Goal: Information Seeking & Learning: Find specific page/section

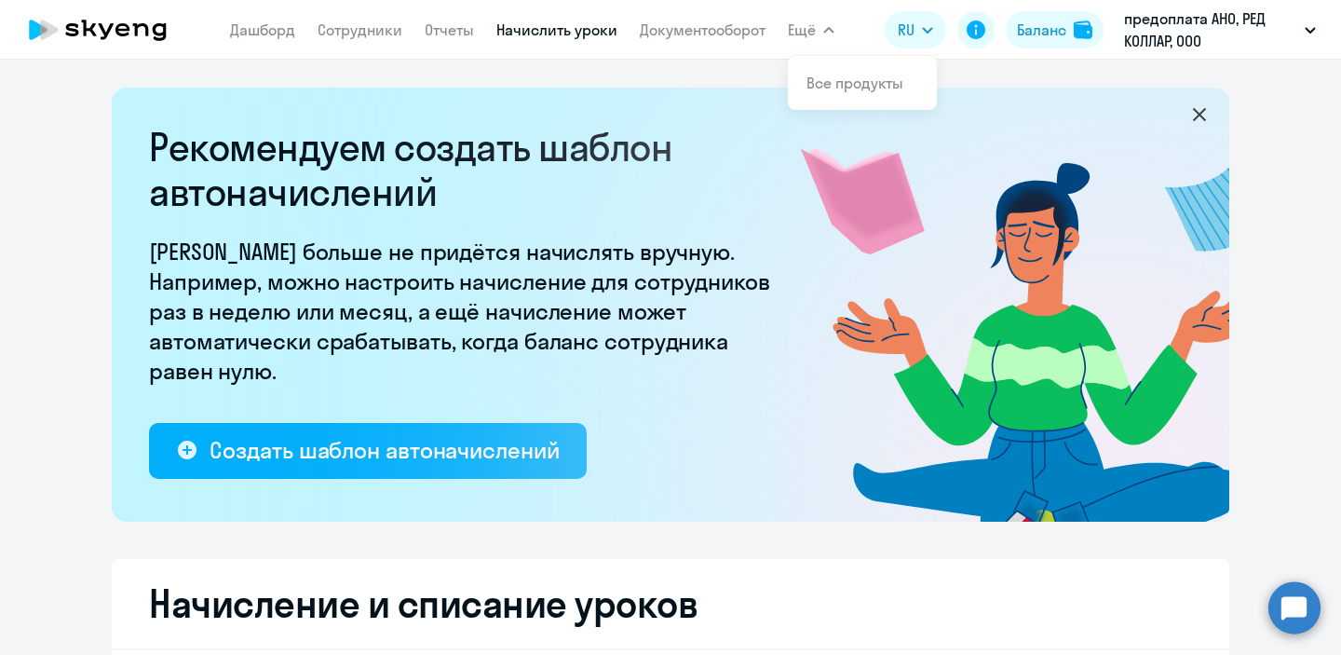
select select "10"
click at [1277, 600] on circle at bounding box center [1294, 607] width 52 height 52
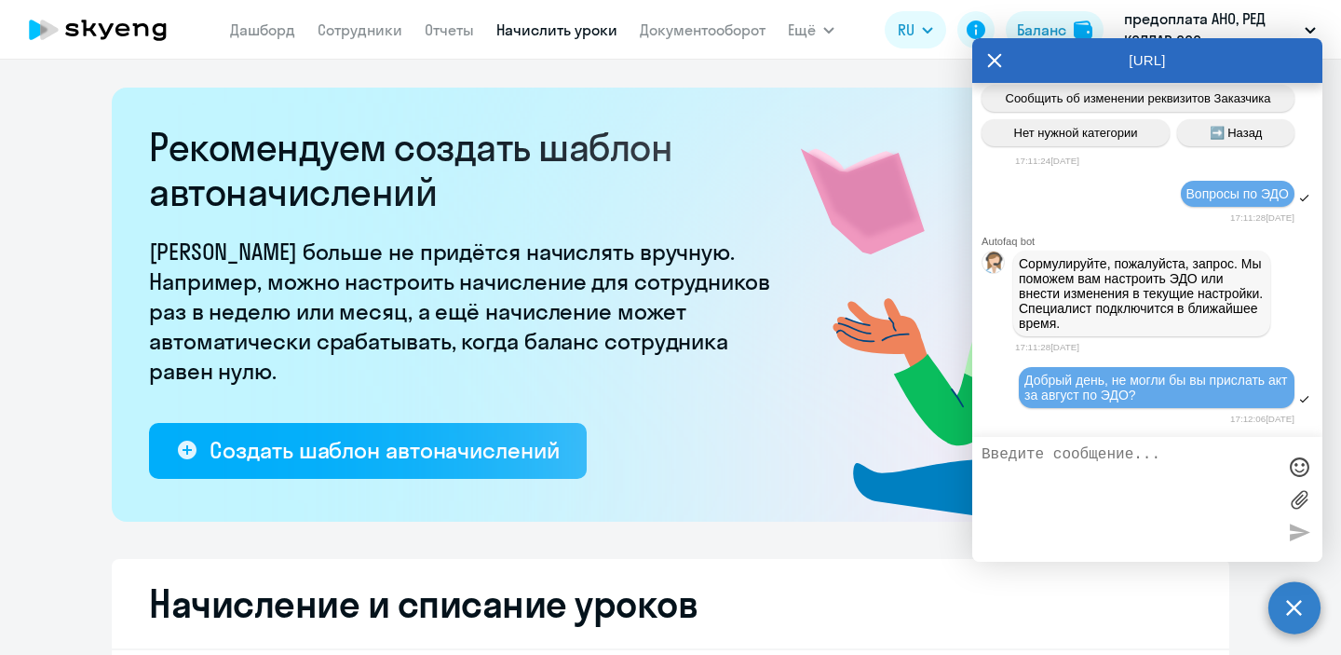
scroll to position [18548, 0]
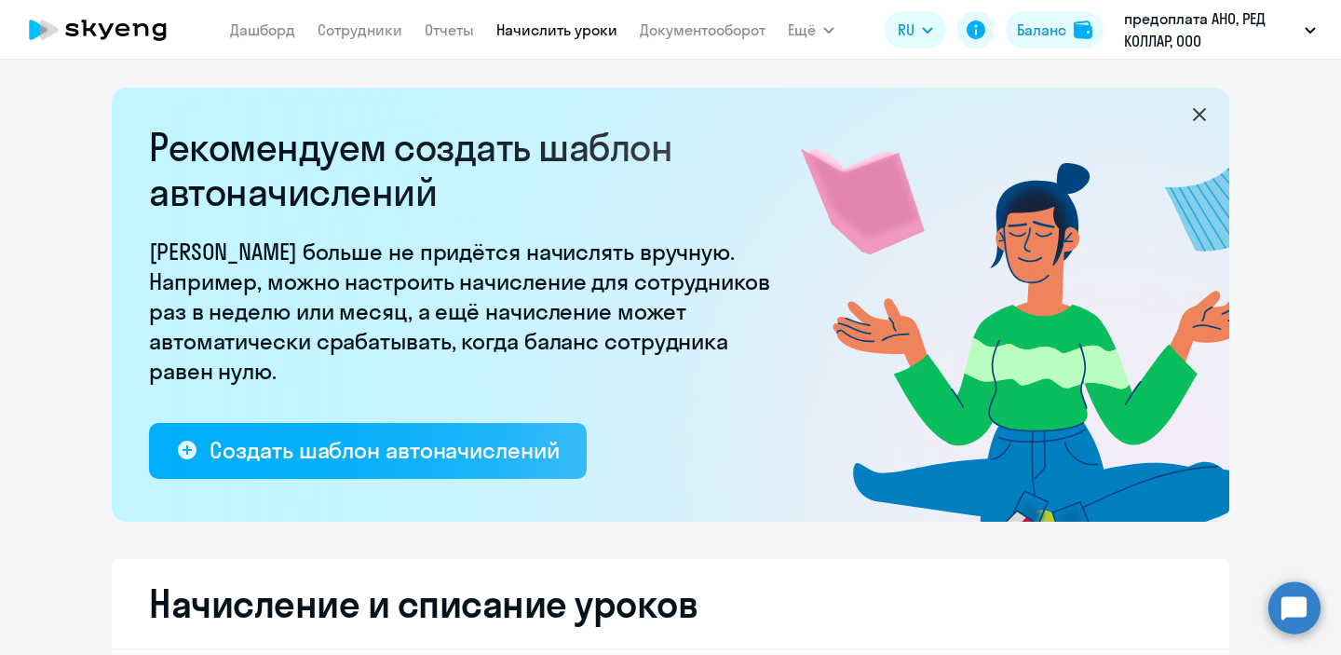
select select "10"
click at [1299, 609] on circle at bounding box center [1294, 607] width 52 height 52
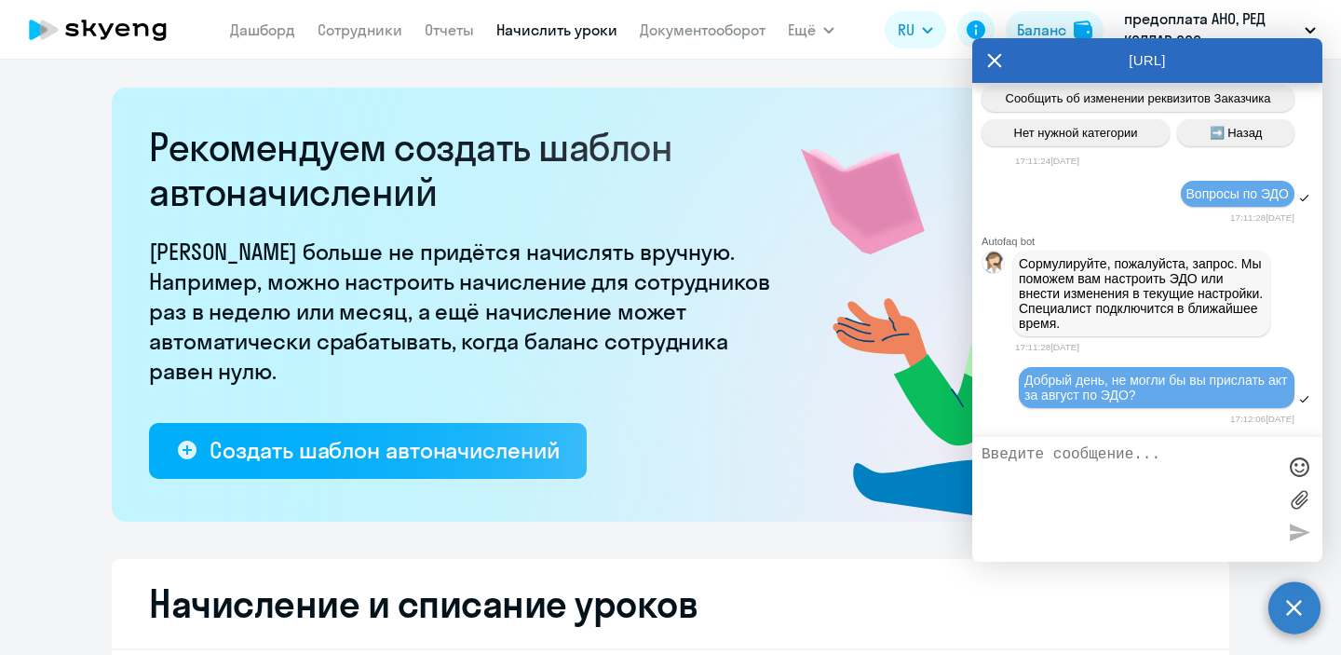
scroll to position [18548, 0]
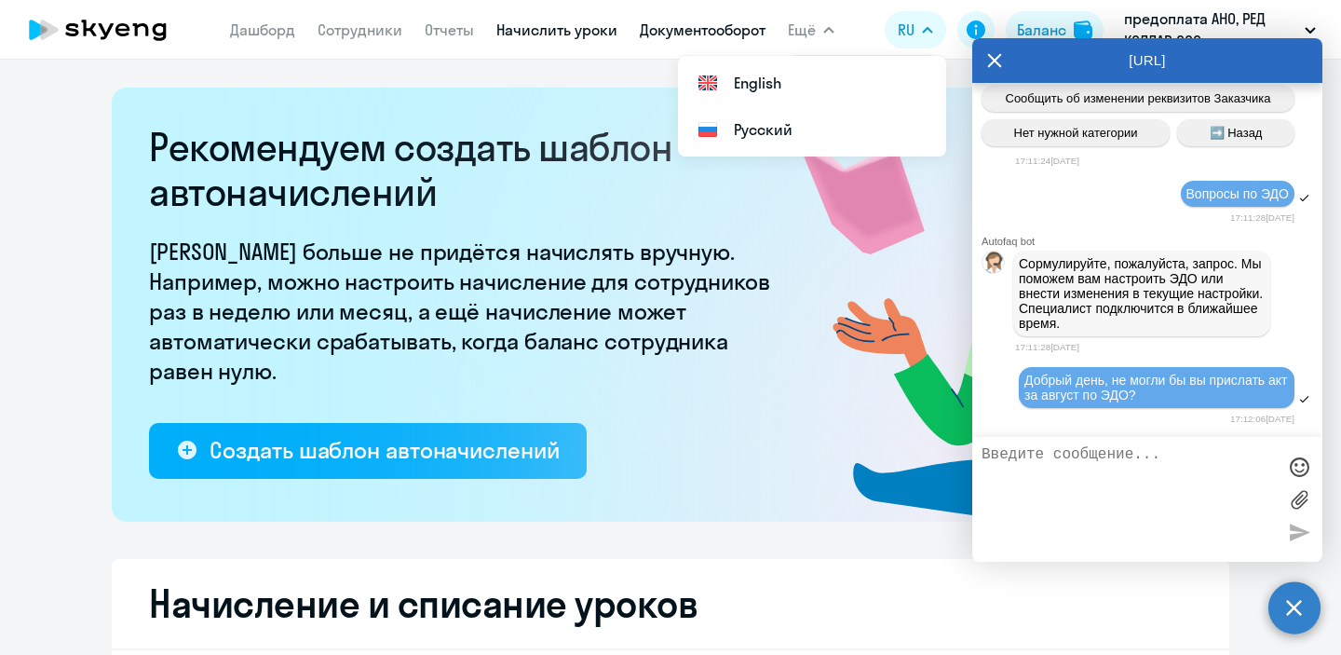
click at [717, 35] on link "Документооборот" at bounding box center [703, 29] width 126 height 19
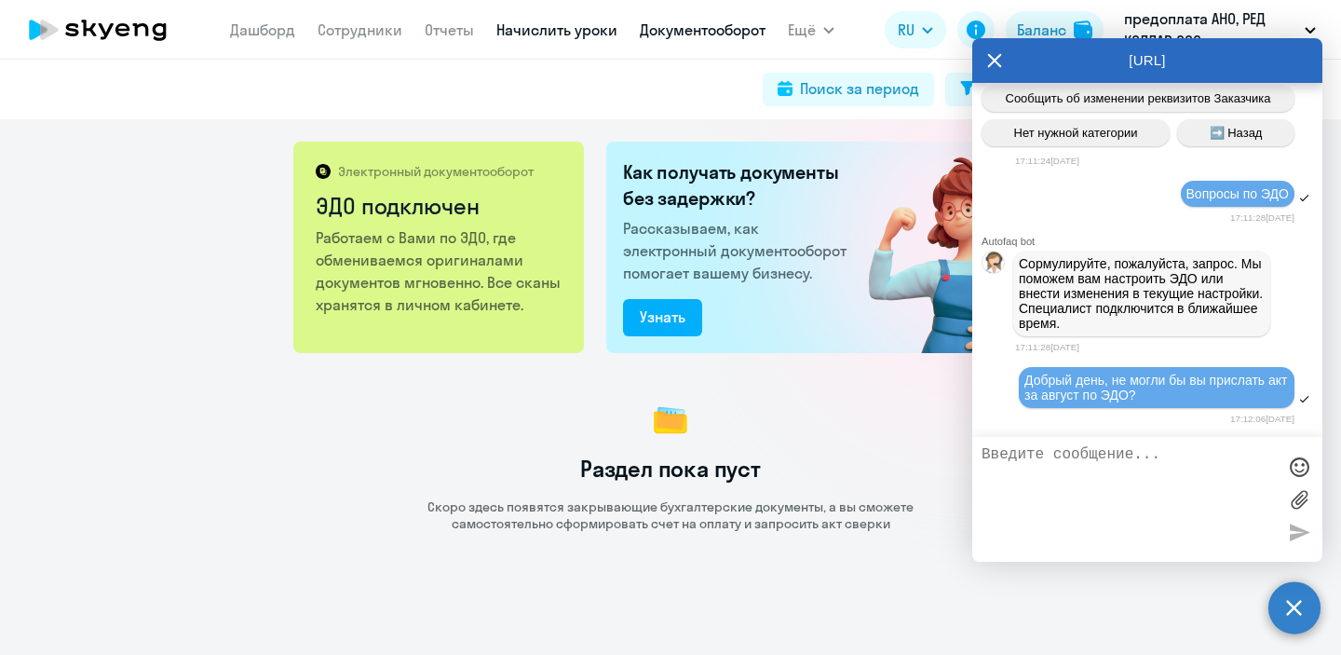
click at [541, 36] on link "Начислить уроки" at bounding box center [556, 29] width 121 height 19
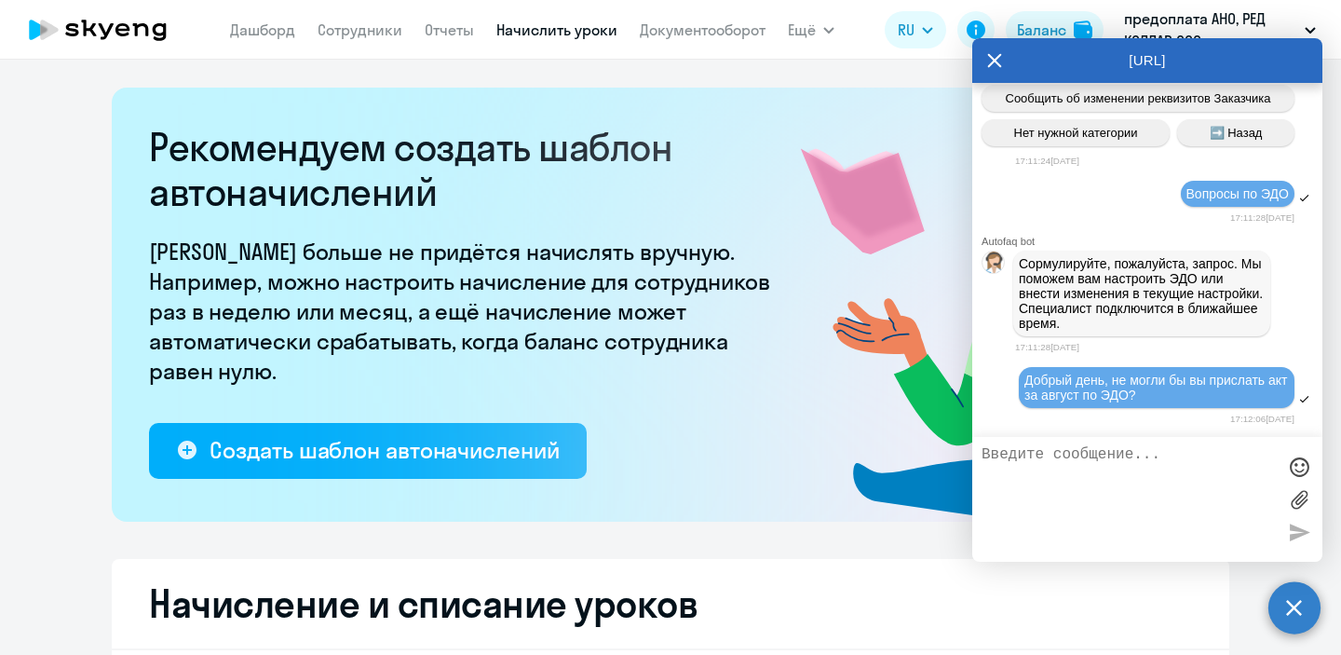
select select "10"
click at [448, 36] on link "Отчеты" at bounding box center [449, 29] width 49 height 19
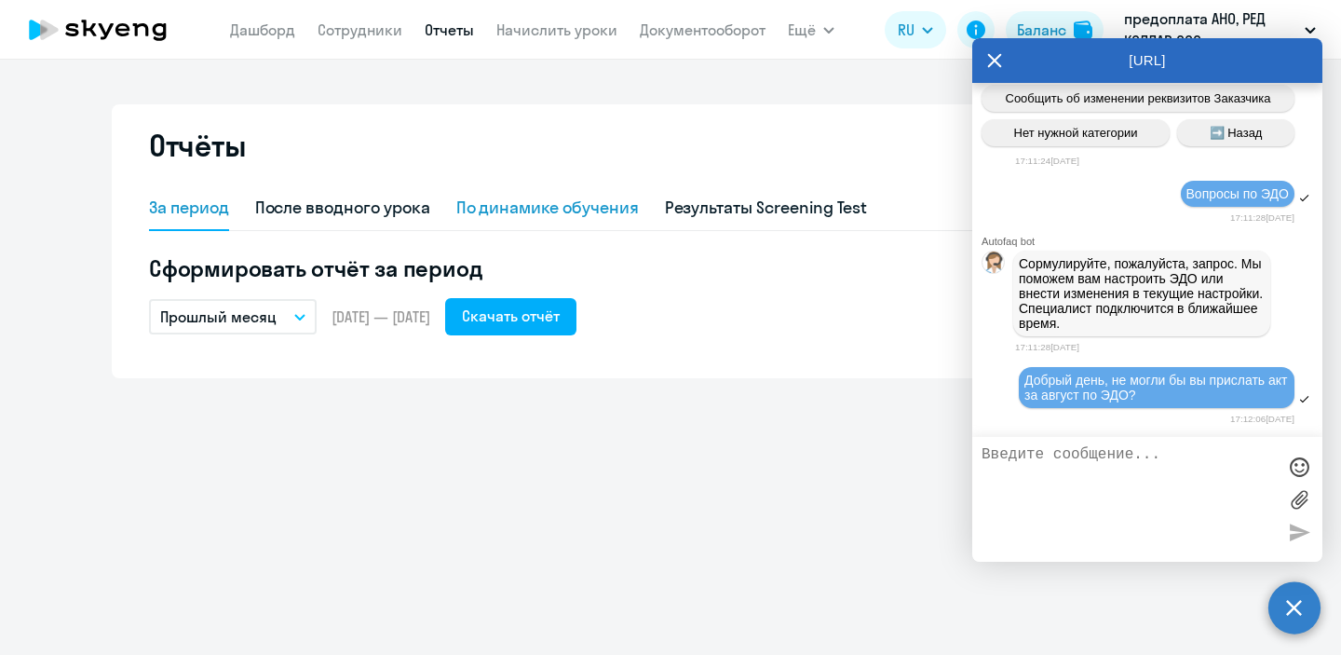
click at [539, 212] on div "По динамике обучения" at bounding box center [547, 208] width 182 height 24
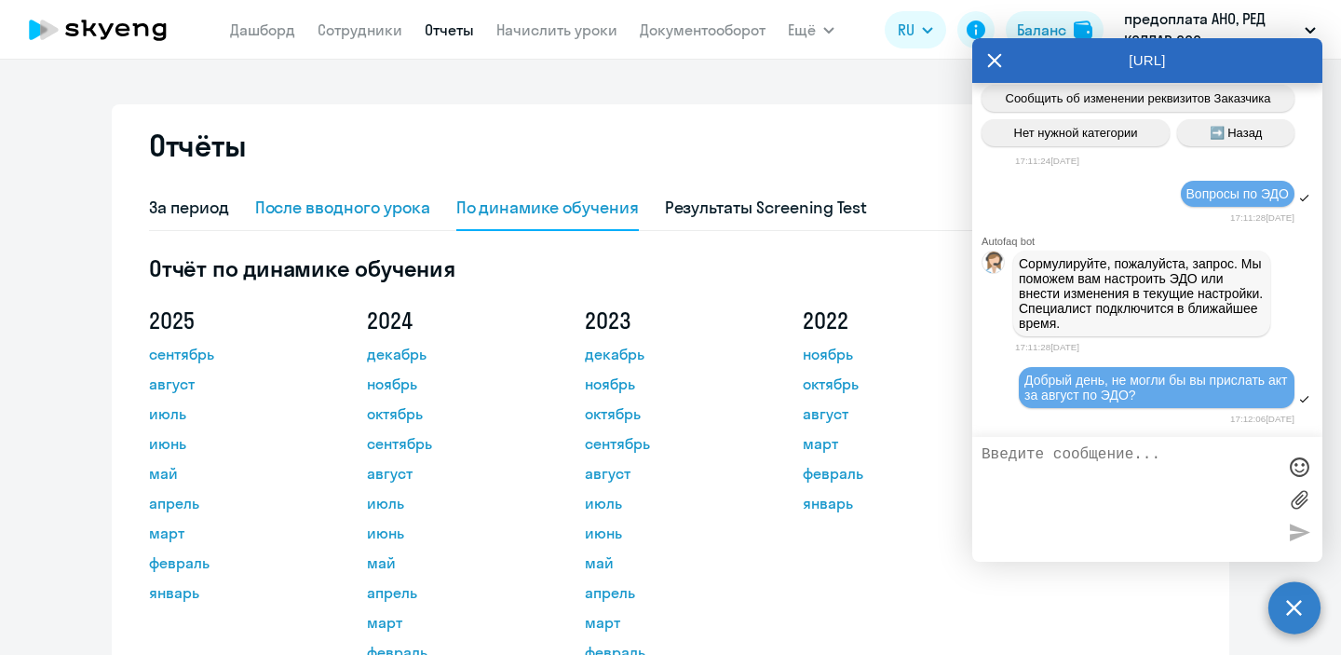
click at [369, 210] on div "После вводного урока" at bounding box center [342, 208] width 175 height 24
select select "10"
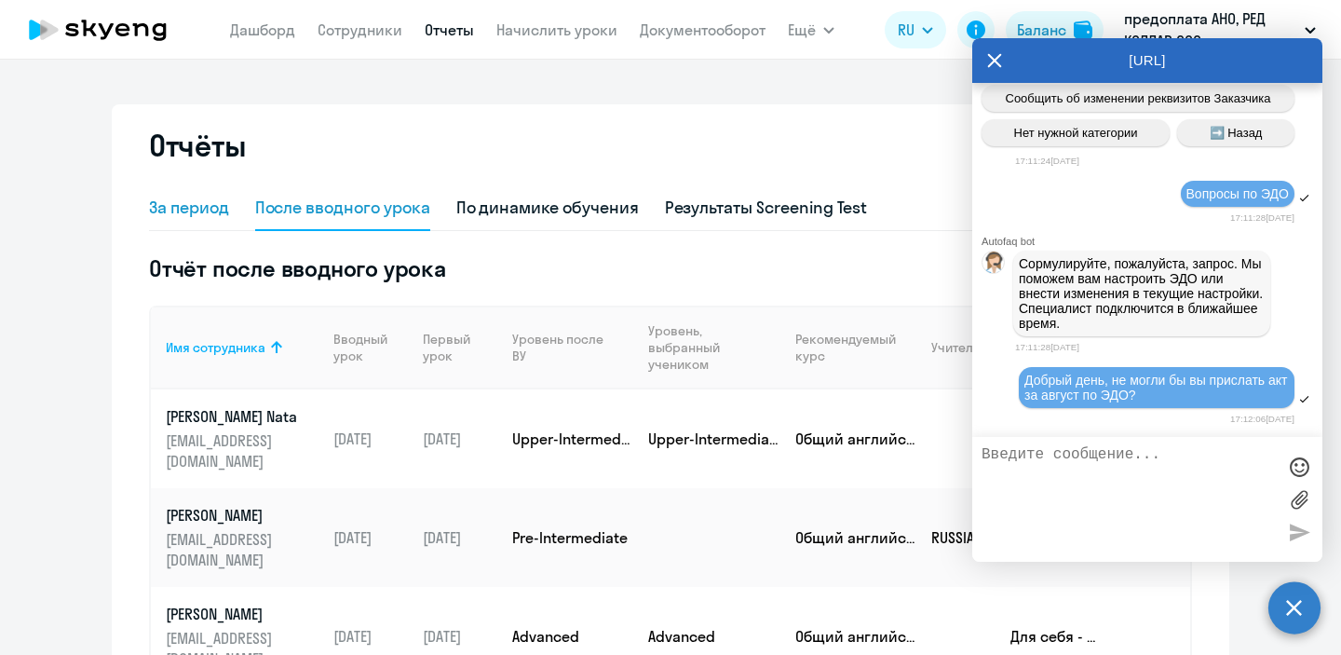
click at [176, 204] on div "За период" at bounding box center [189, 208] width 80 height 24
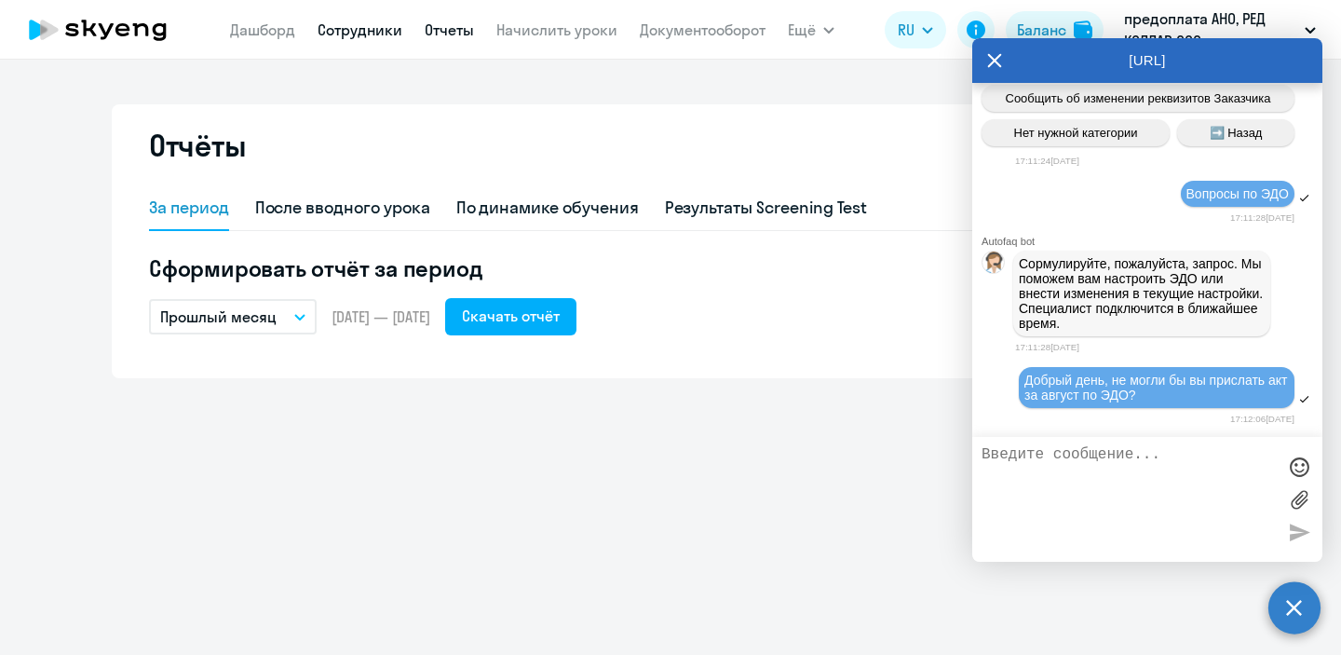
click at [384, 30] on link "Сотрудники" at bounding box center [360, 29] width 85 height 19
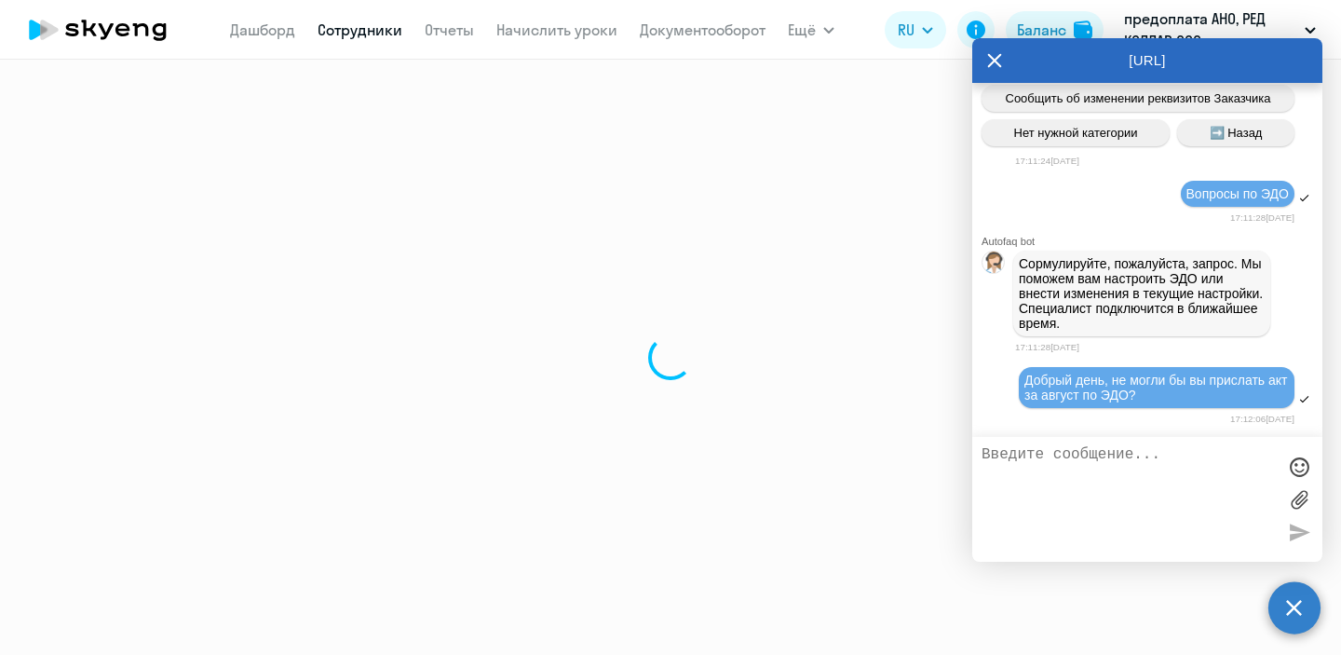
select select "30"
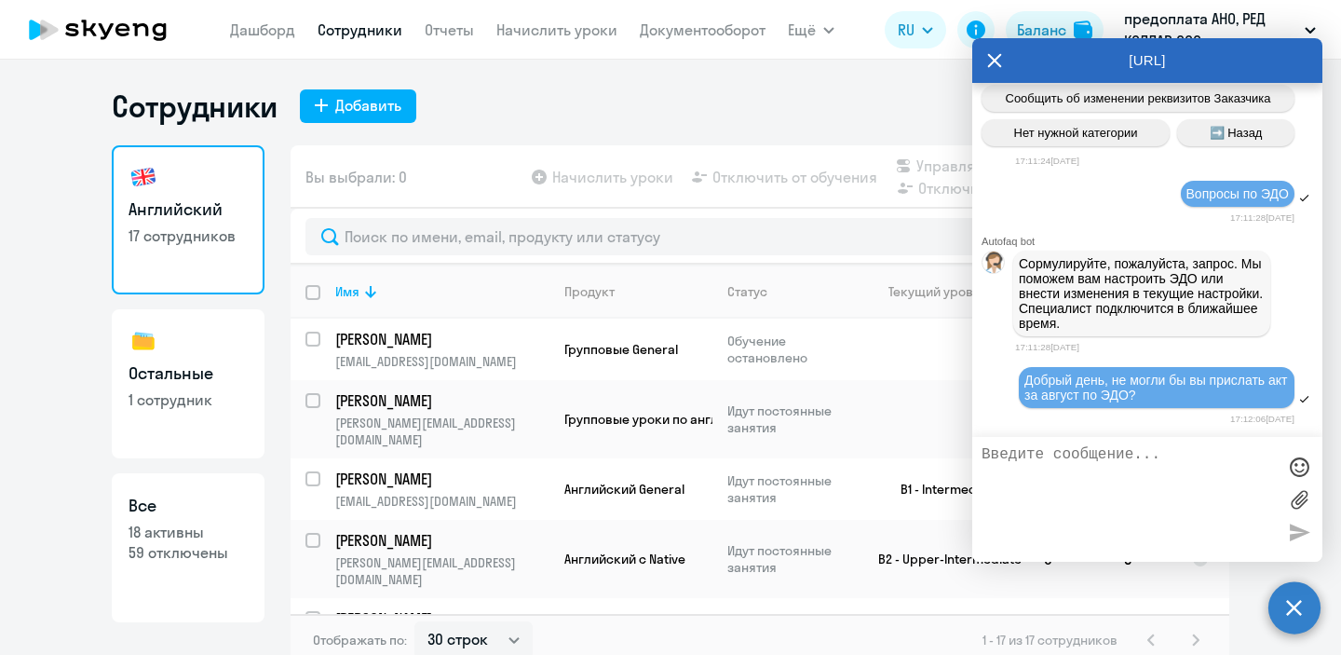
click at [994, 62] on icon at bounding box center [994, 60] width 15 height 45
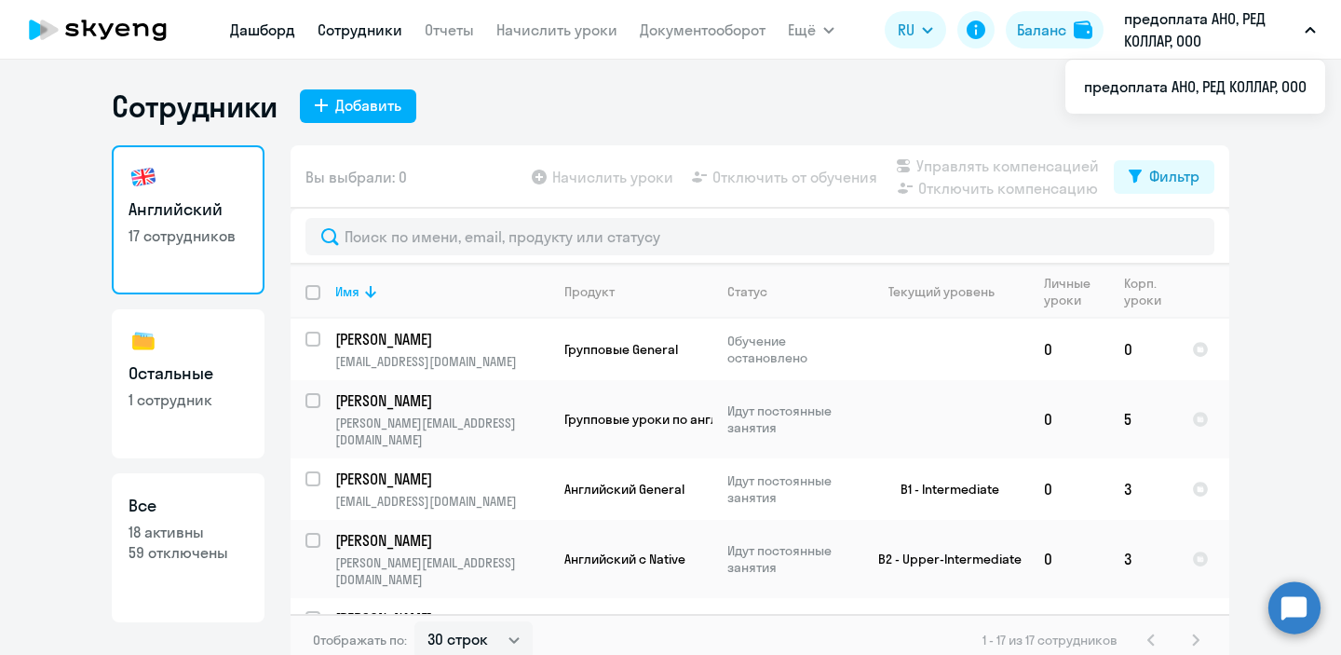
click at [289, 32] on link "Дашборд" at bounding box center [262, 29] width 65 height 19
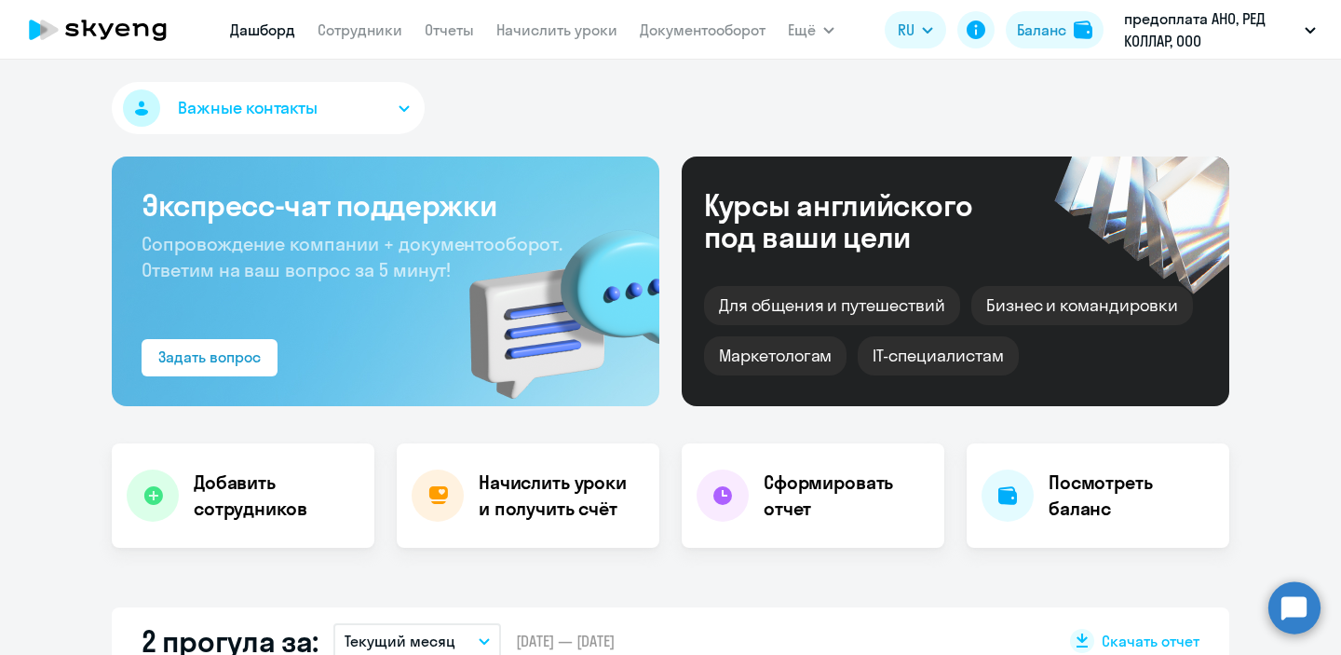
scroll to position [19, 0]
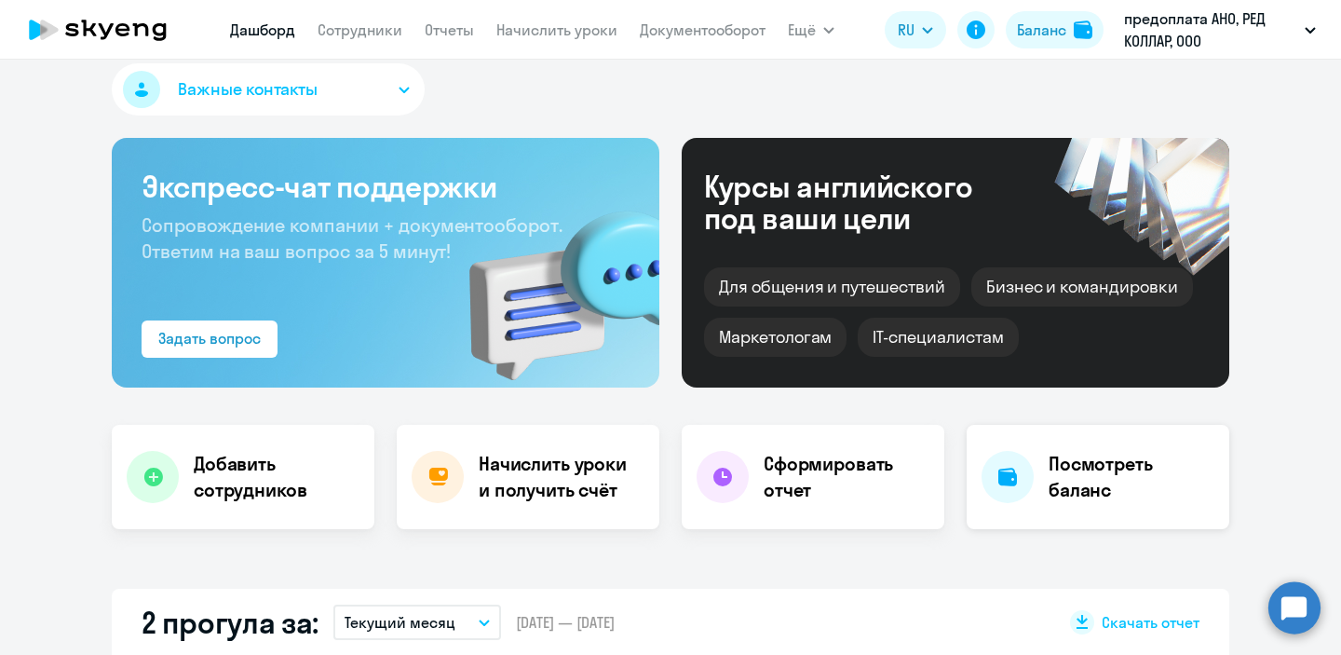
select select "30"
click at [768, 492] on h4 "Сформировать отчет" at bounding box center [847, 477] width 166 height 52
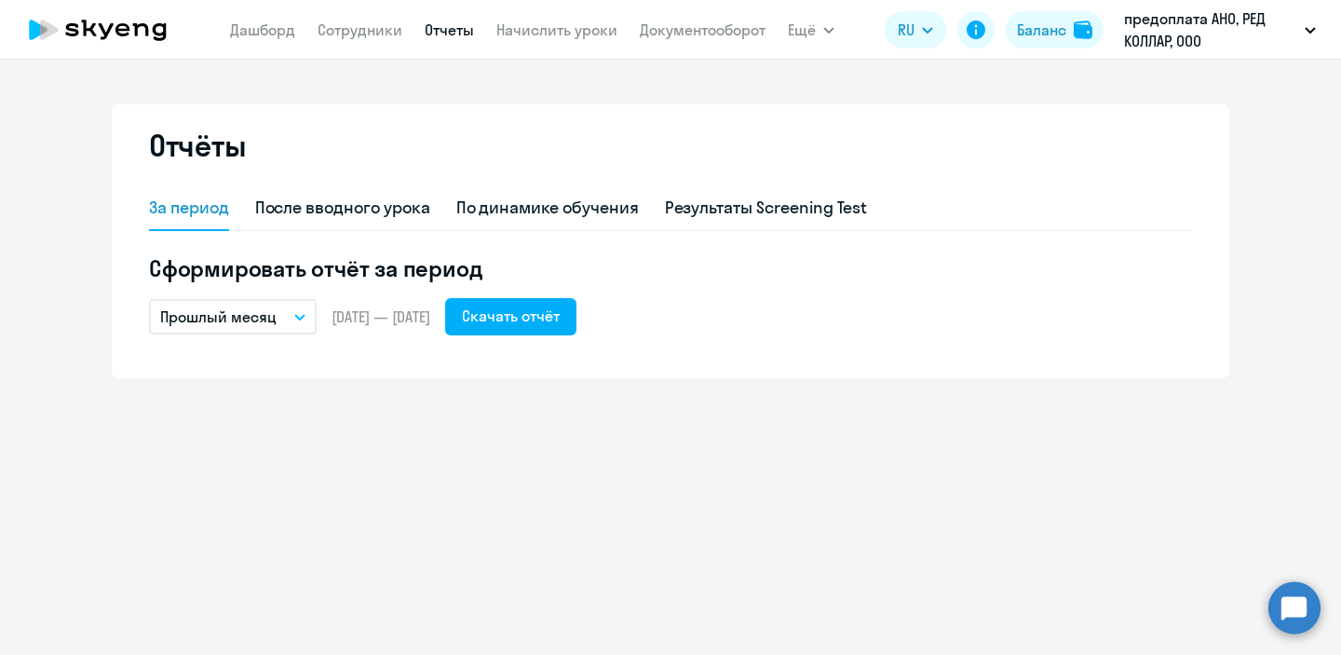
click at [1300, 602] on circle at bounding box center [1294, 607] width 52 height 52
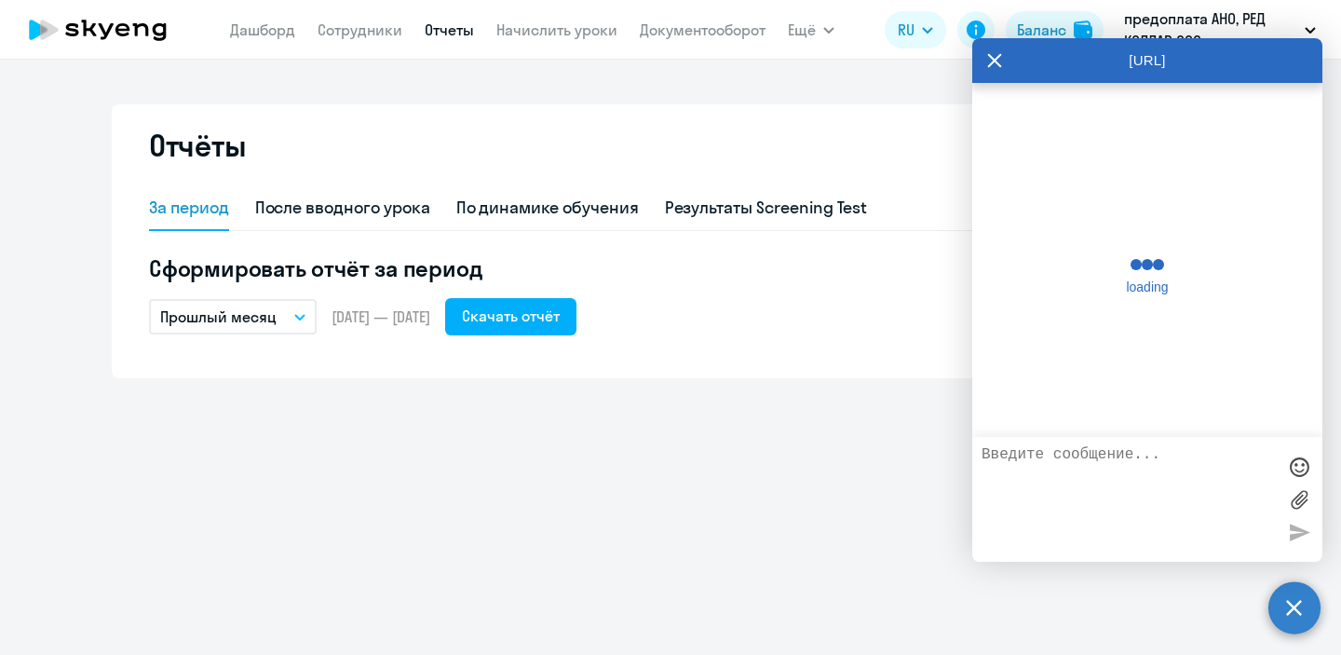
scroll to position [18535, 0]
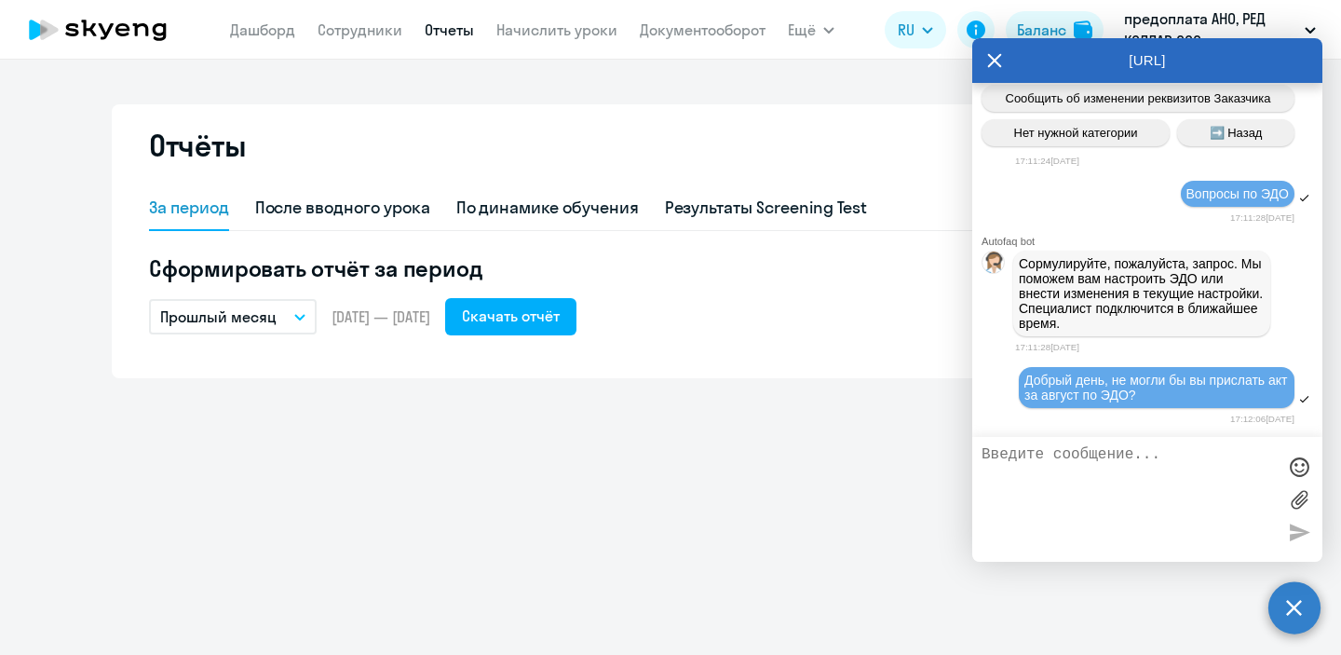
click at [1063, 470] on textarea at bounding box center [1128, 499] width 294 height 106
type textarea "здравствуйте, а где можно найти сформированный счет"
click at [1300, 536] on div at bounding box center [1299, 532] width 28 height 28
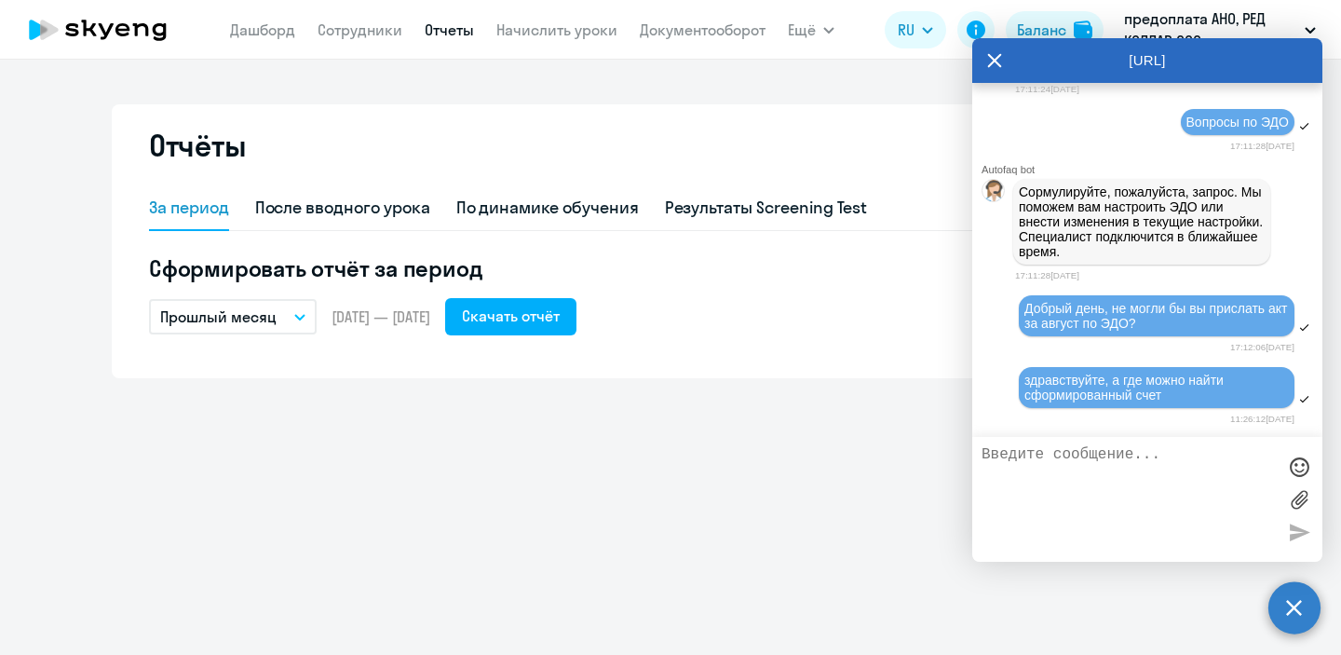
scroll to position [18622, 0]
click at [811, 302] on div "Прошлый месяц – 01.08.2025 — 31.08.2025 Скачать отчёт" at bounding box center [670, 316] width 1043 height 37
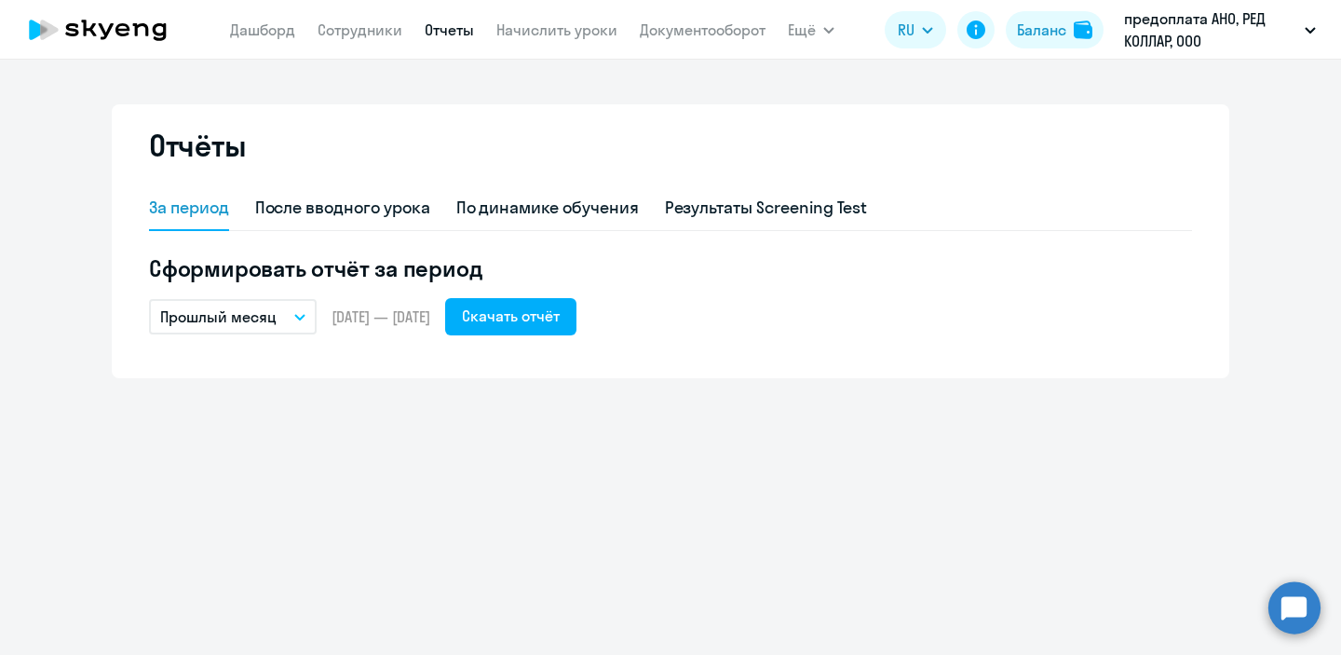
click at [1307, 599] on circle at bounding box center [1294, 607] width 52 height 52
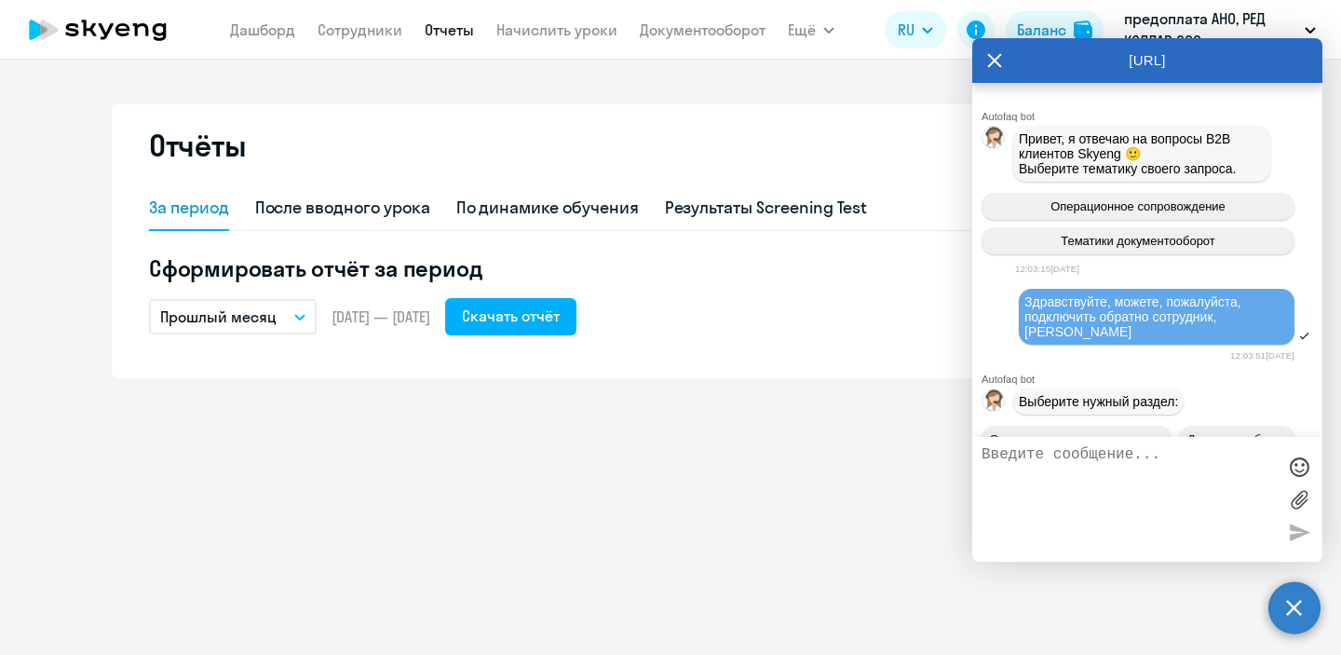
scroll to position [18622, 0]
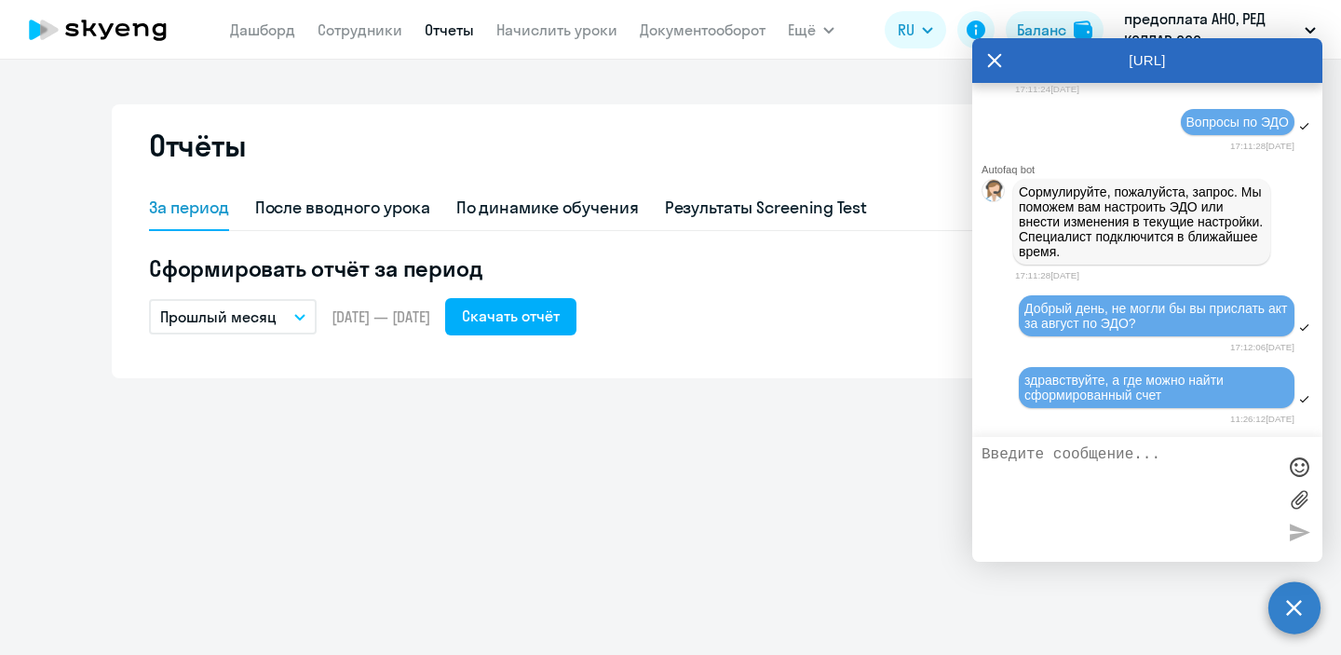
click at [991, 41] on icon at bounding box center [994, 60] width 15 height 45
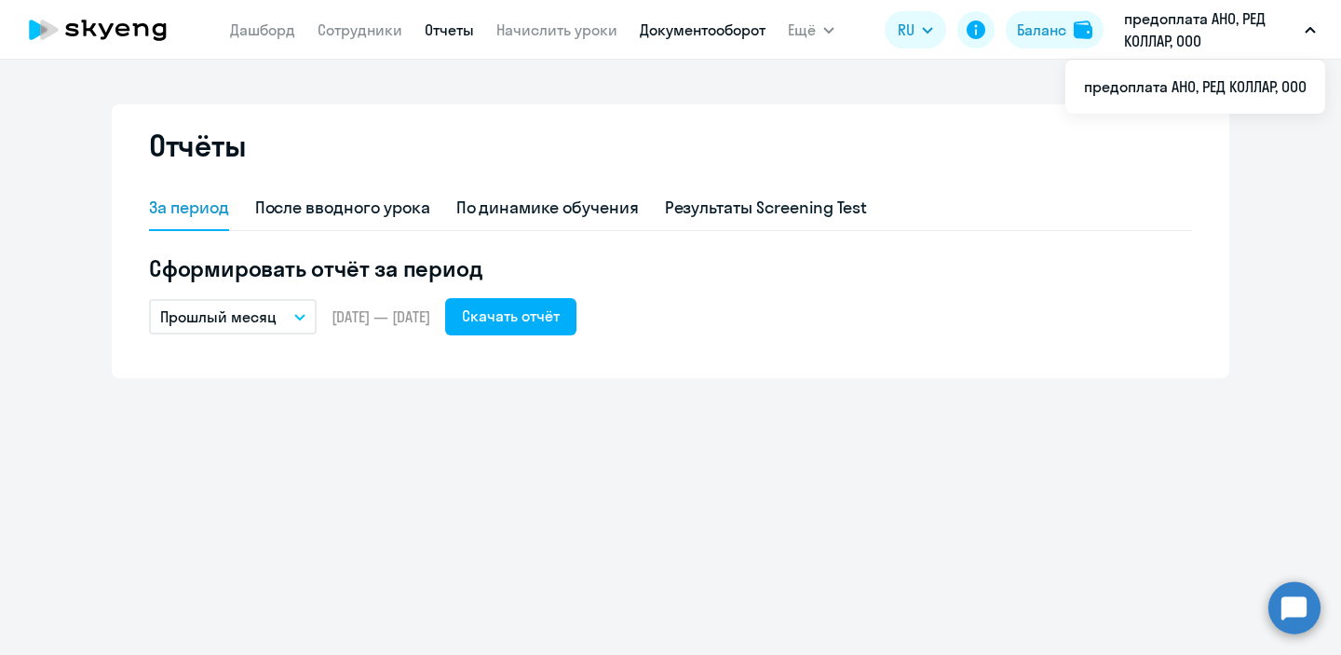
click at [693, 26] on link "Документооборот" at bounding box center [703, 29] width 126 height 19
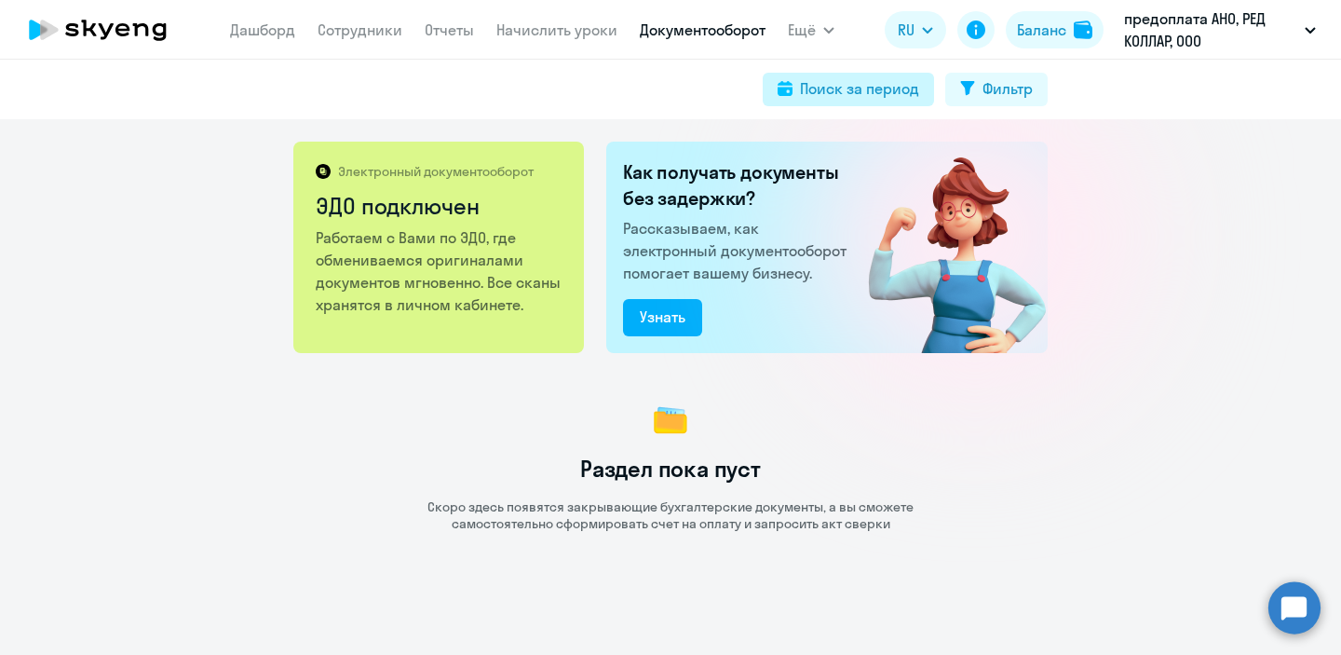
click at [899, 86] on div "Поиск за период" at bounding box center [859, 88] width 119 height 22
select select "all"
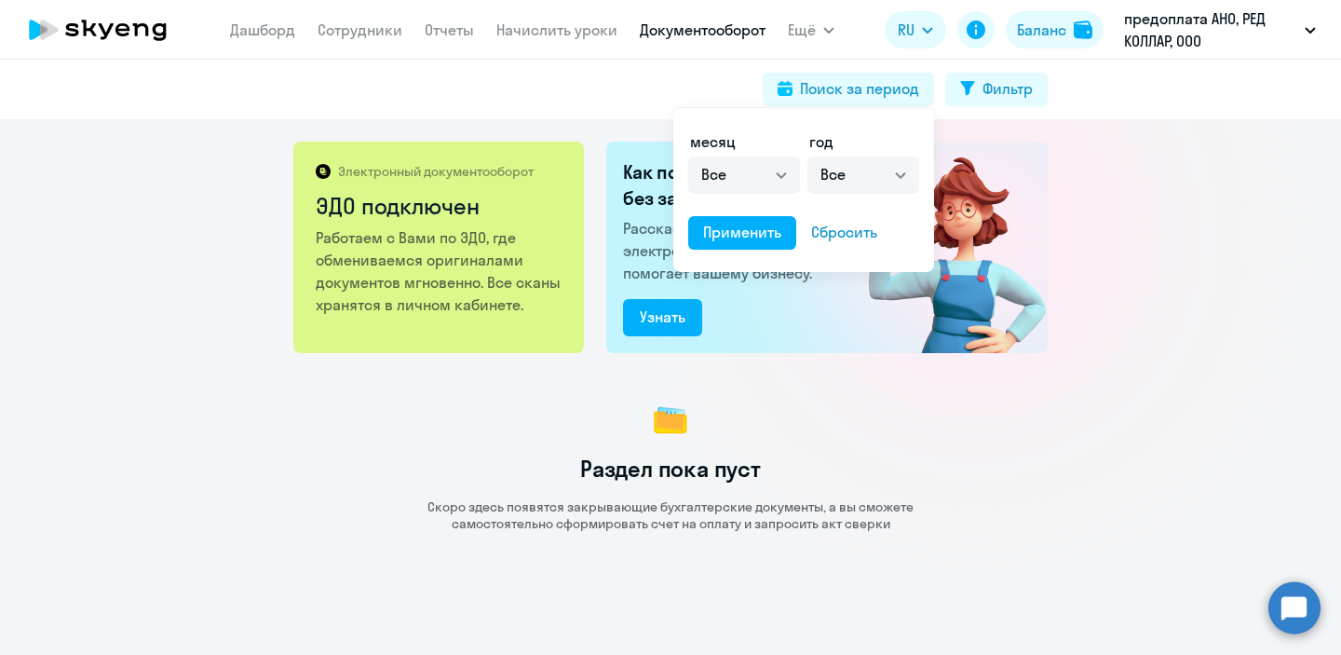
click at [983, 99] on div at bounding box center [670, 327] width 1341 height 655
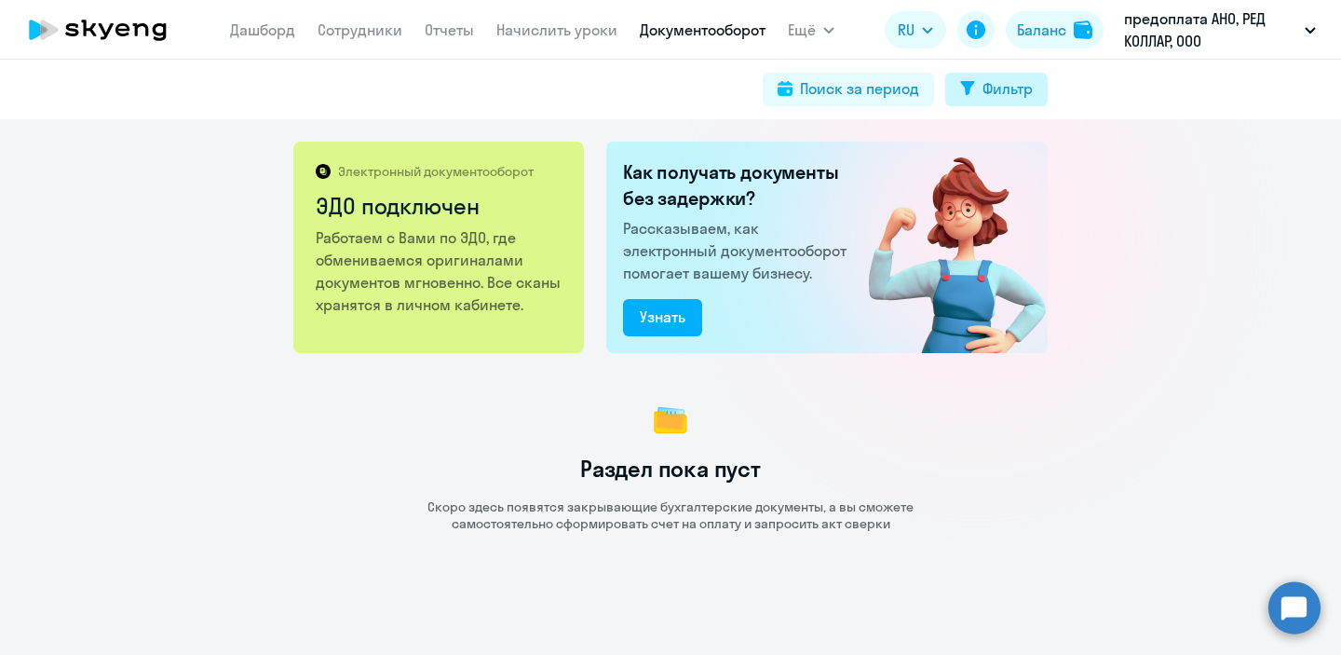
click at [983, 92] on div "Фильтр" at bounding box center [1007, 88] width 50 height 22
select select "all"
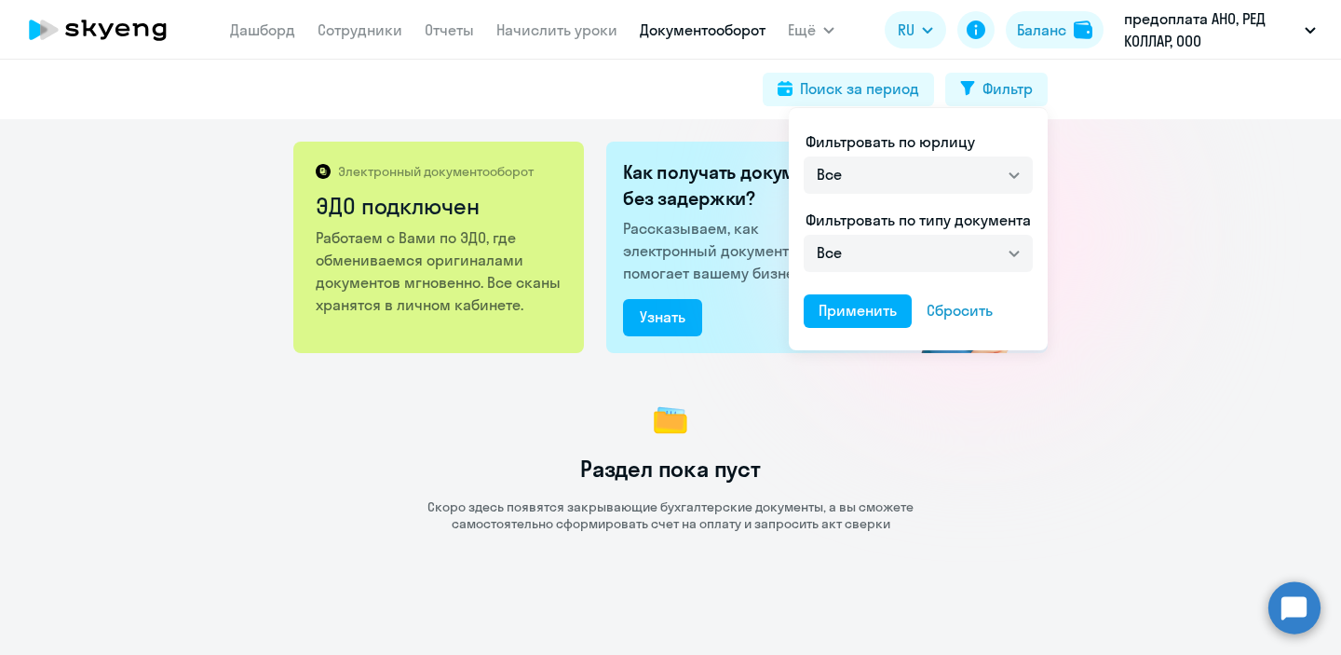
click at [1256, 315] on div at bounding box center [670, 327] width 1341 height 655
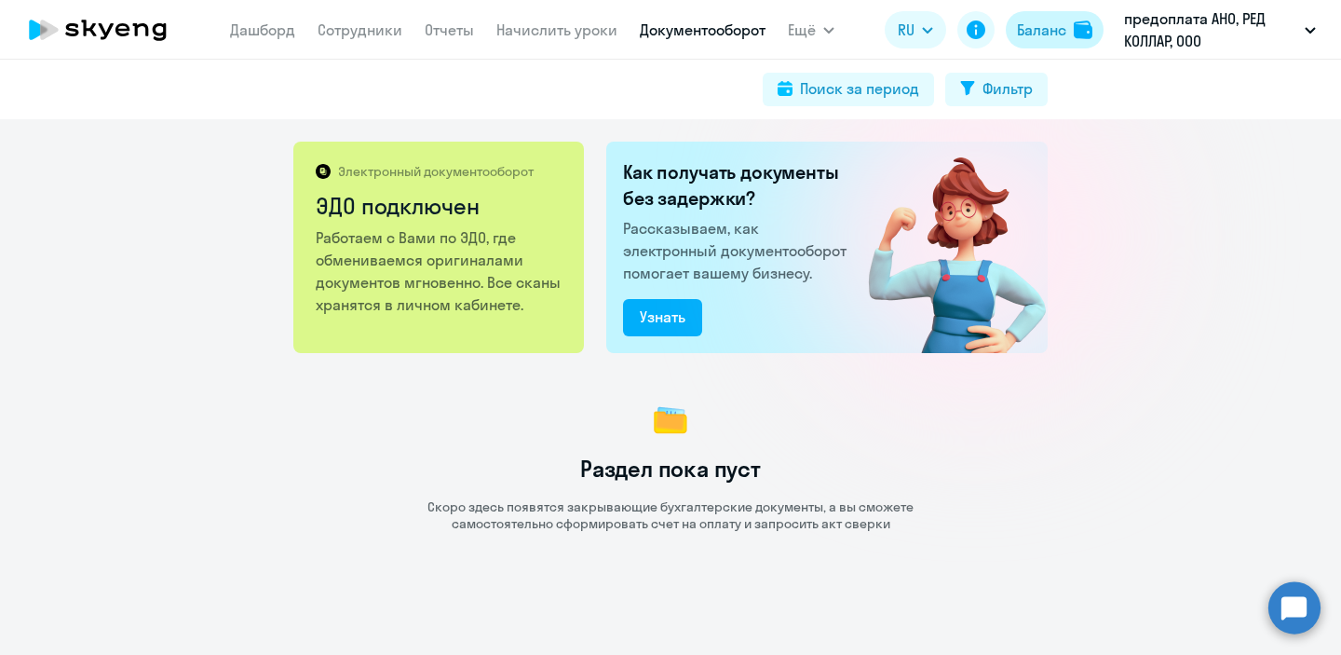
click at [1049, 32] on div "Баланс" at bounding box center [1041, 30] width 49 height 22
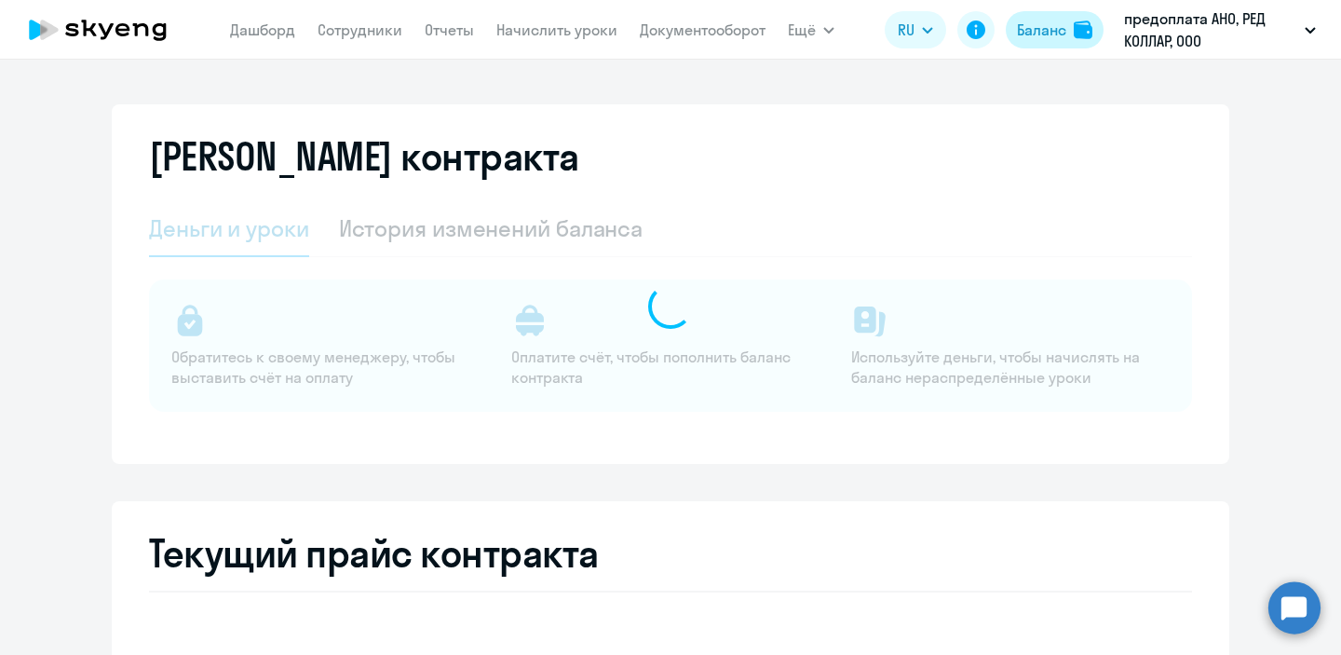
select select "english_adult_not_native_speaker"
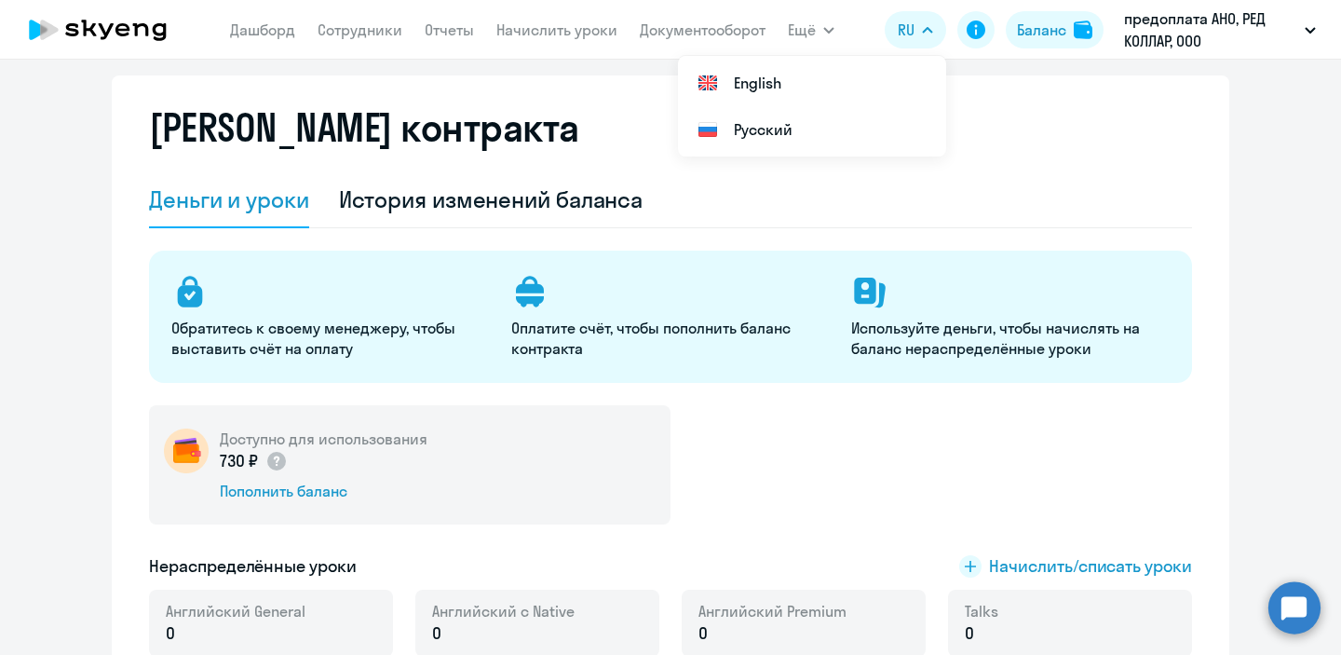
scroll to position [59, 0]
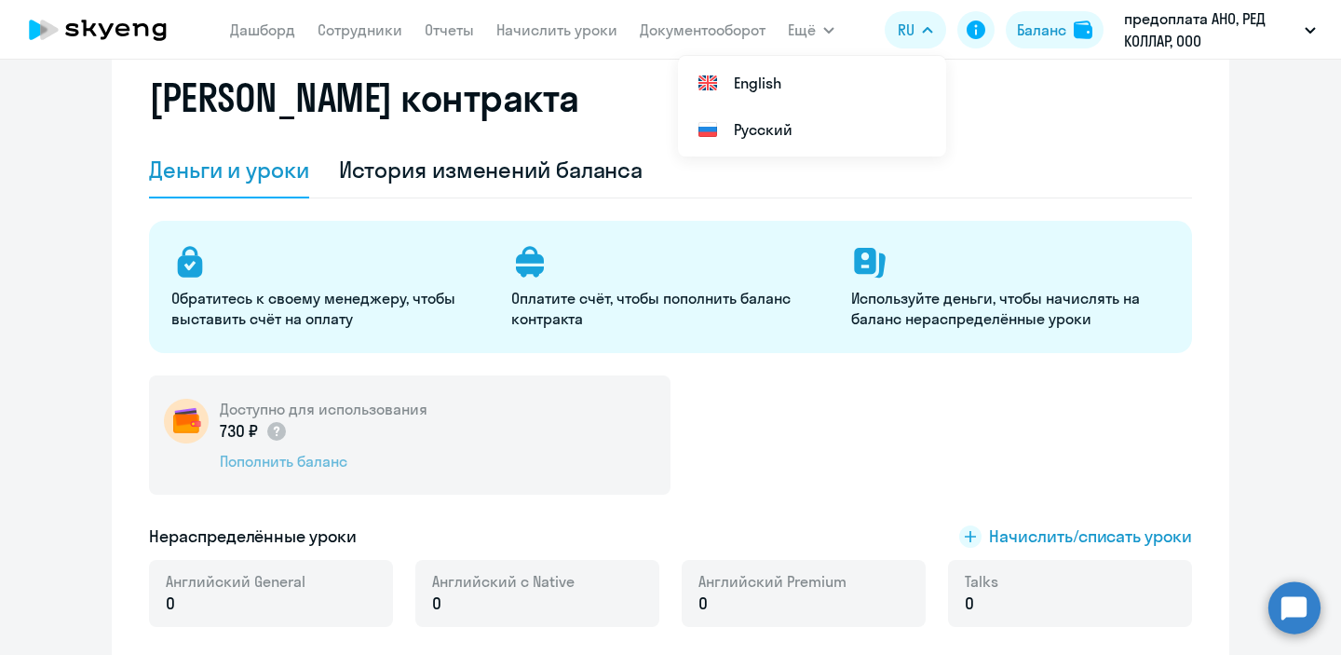
click at [282, 464] on div "Пополнить баланс" at bounding box center [324, 461] width 208 height 20
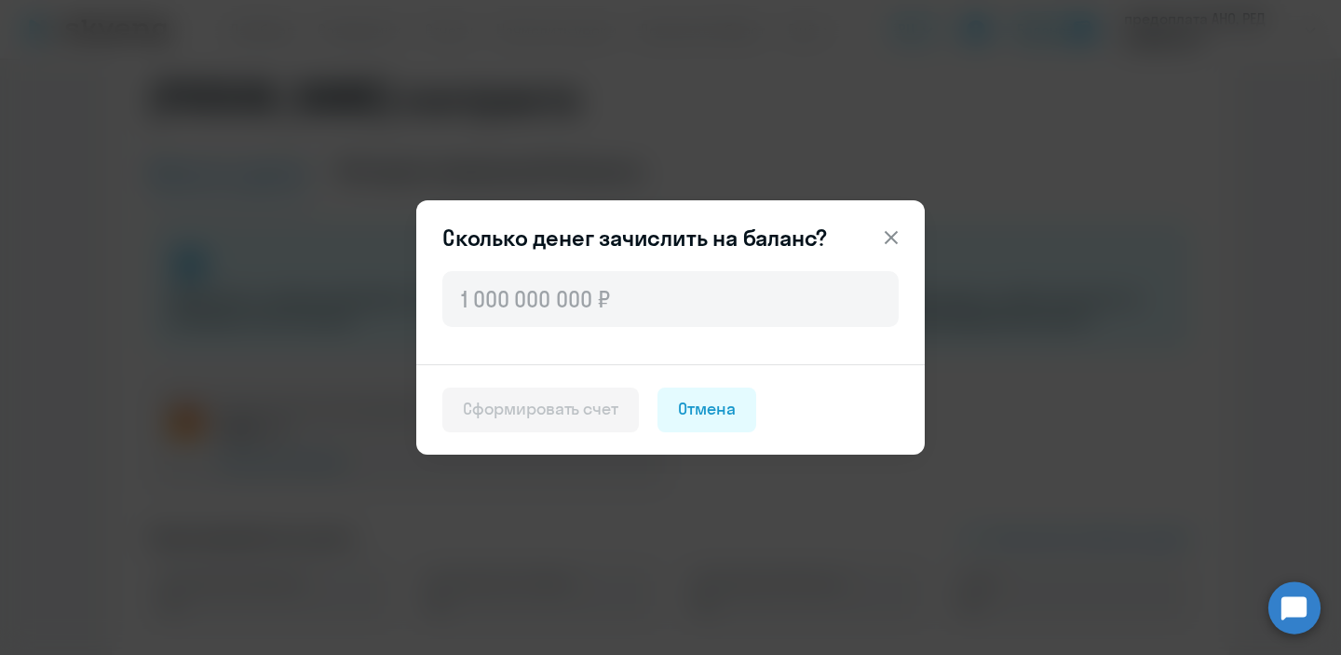
click at [894, 240] on icon at bounding box center [891, 237] width 13 height 13
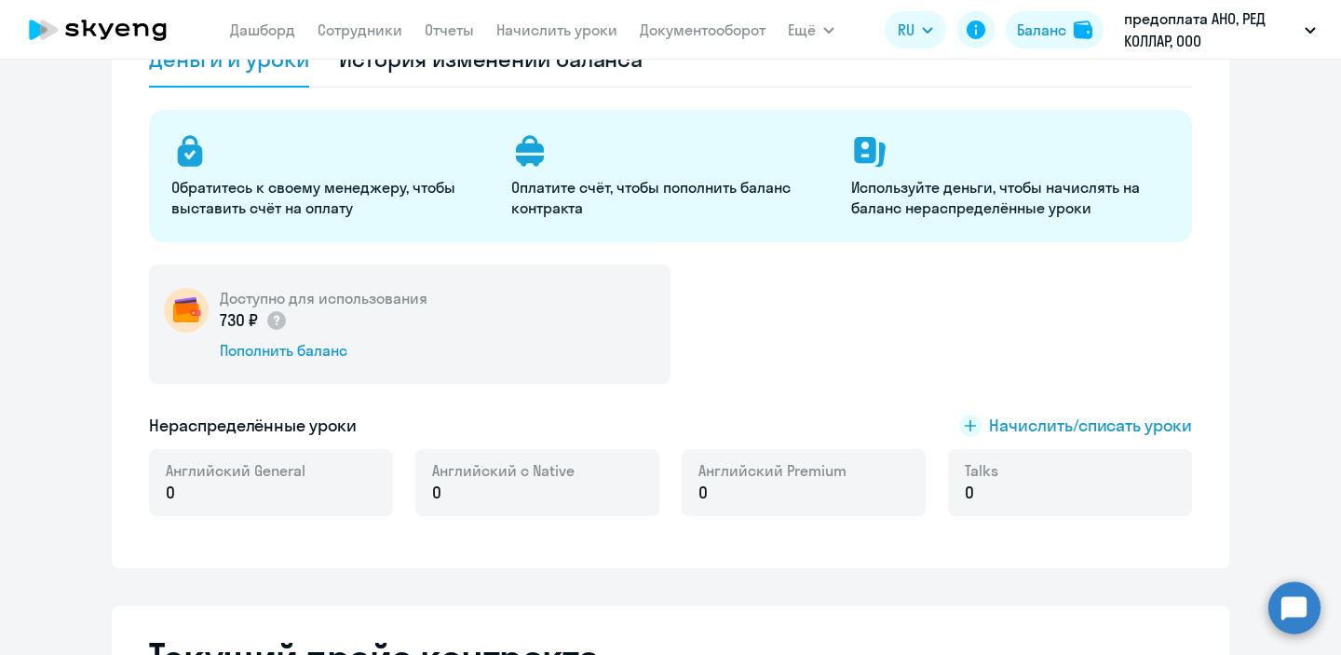
scroll to position [0, 0]
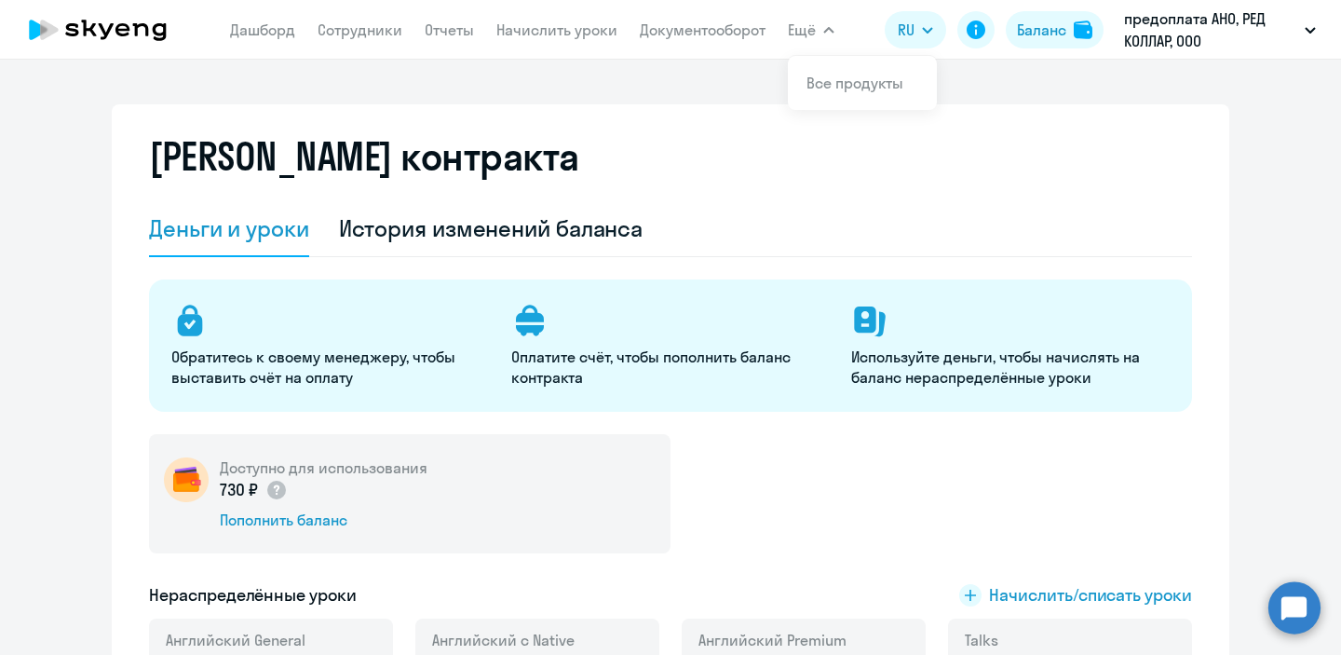
click at [816, 31] on button "Ещё" at bounding box center [811, 29] width 47 height 37
click at [1286, 607] on circle at bounding box center [1294, 607] width 52 height 52
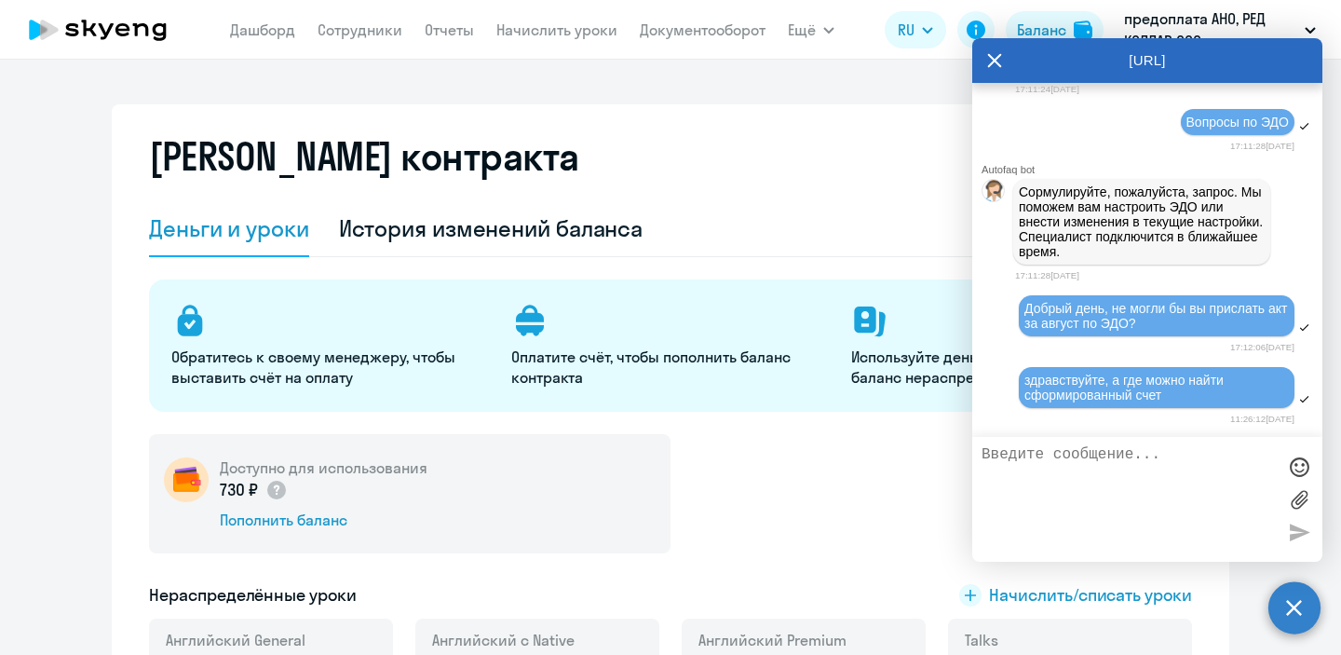
scroll to position [18622, 0]
click at [841, 205] on div "Деньги и уроки История изменений баланса" at bounding box center [670, 229] width 1043 height 56
click at [993, 71] on icon at bounding box center [994, 60] width 15 height 45
